Goal: Information Seeking & Learning: Learn about a topic

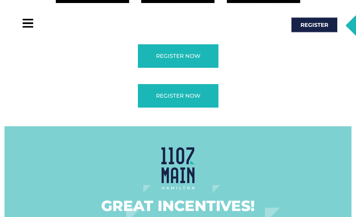
scroll to position [1186, 0]
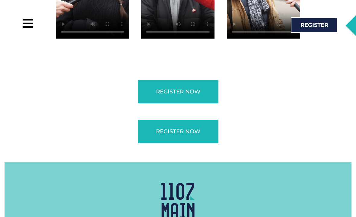
click at [31, 23] on div at bounding box center [28, 24] width 14 height 14
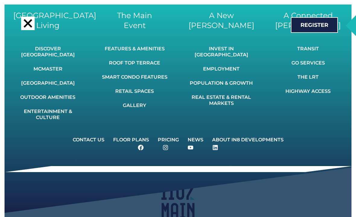
click at [134, 135] on link "Floor Plans" at bounding box center [131, 139] width 44 height 13
click at [126, 137] on link "Floor Plans" at bounding box center [131, 139] width 44 height 13
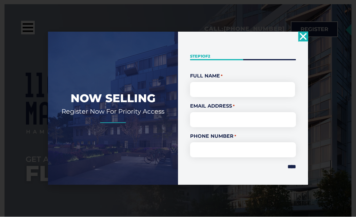
click at [307, 42] on icon "Close" at bounding box center [304, 37] width 10 height 10
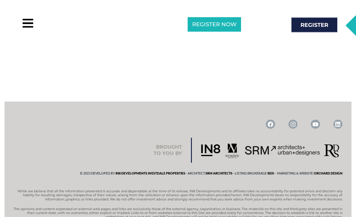
scroll to position [485, 0]
click at [30, 24] on div at bounding box center [28, 24] width 11 height 2
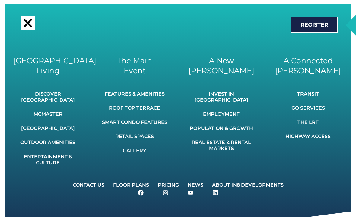
click at [169, 182] on link "Pricing" at bounding box center [168, 185] width 29 height 13
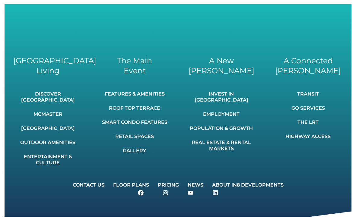
scroll to position [502, 0]
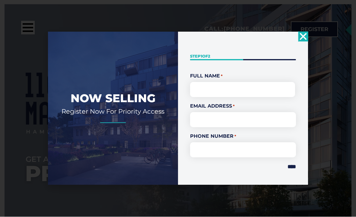
click at [303, 42] on icon "Close" at bounding box center [304, 37] width 10 height 10
